Goal: Task Accomplishment & Management: Manage account settings

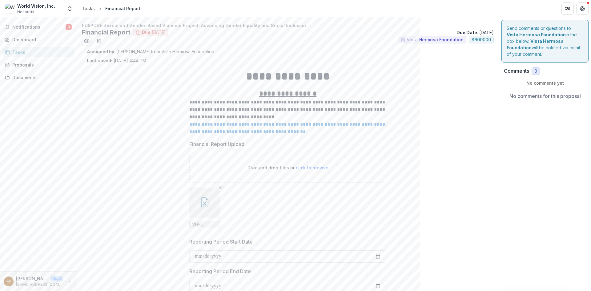
click at [204, 200] on icon "button" at bounding box center [205, 202] width 10 height 10
click at [5, 291] on button "Close" at bounding box center [2, 294] width 5 height 7
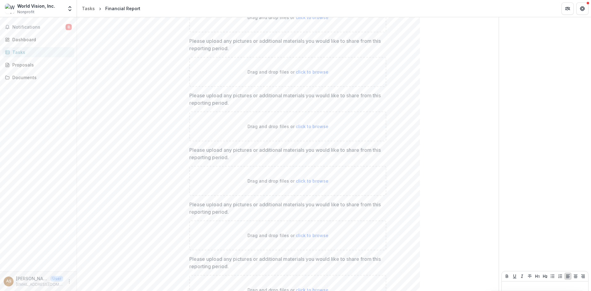
scroll to position [2091, 0]
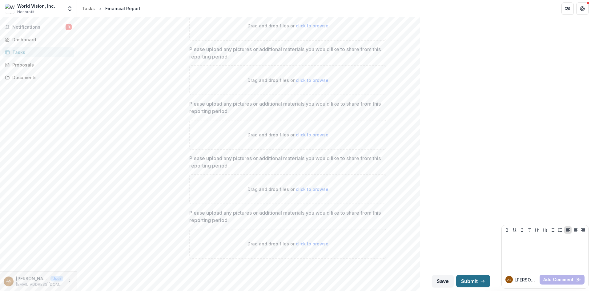
click at [475, 277] on button "Submit" at bounding box center [473, 281] width 34 height 12
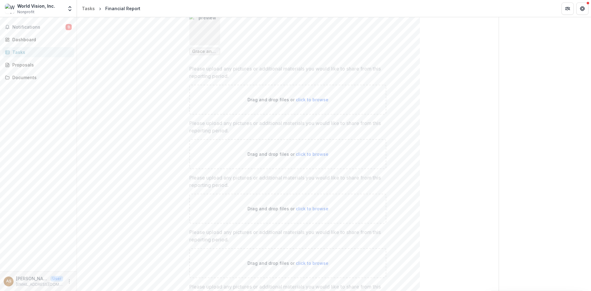
scroll to position [1939, 0]
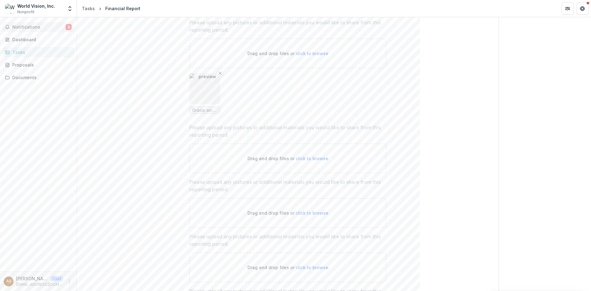
click at [31, 28] on span "Notifications" at bounding box center [38, 27] width 53 height 5
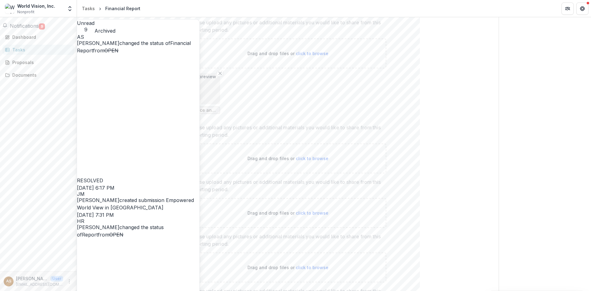
click at [24, 29] on span "Notifications" at bounding box center [24, 26] width 29 height 6
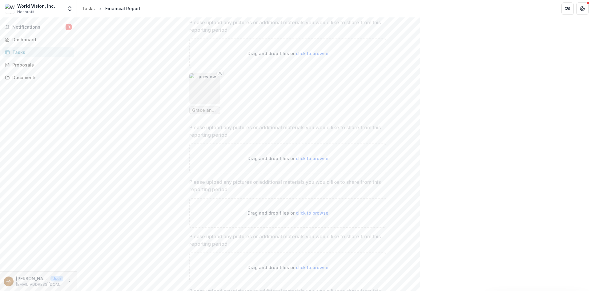
click at [29, 12] on span "Nonprofit" at bounding box center [25, 12] width 17 height 6
click at [40, 288] on div "AS [PERSON_NAME] User [EMAIL_ADDRESS][DOMAIN_NAME]" at bounding box center [38, 281] width 77 height 20
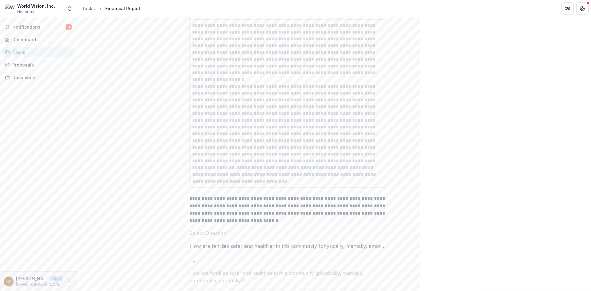
scroll to position [739, 0]
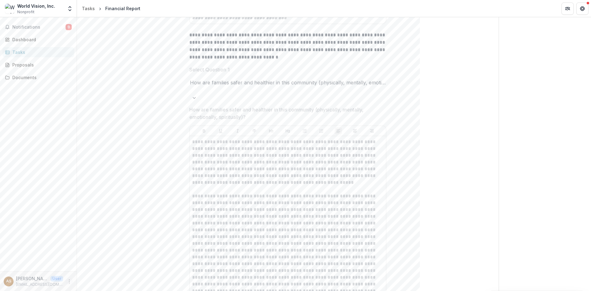
click at [66, 282] on button "More" at bounding box center [69, 281] width 7 height 7
click at [82, 281] on button "Logout" at bounding box center [110, 278] width 66 height 10
